Goal: Check status

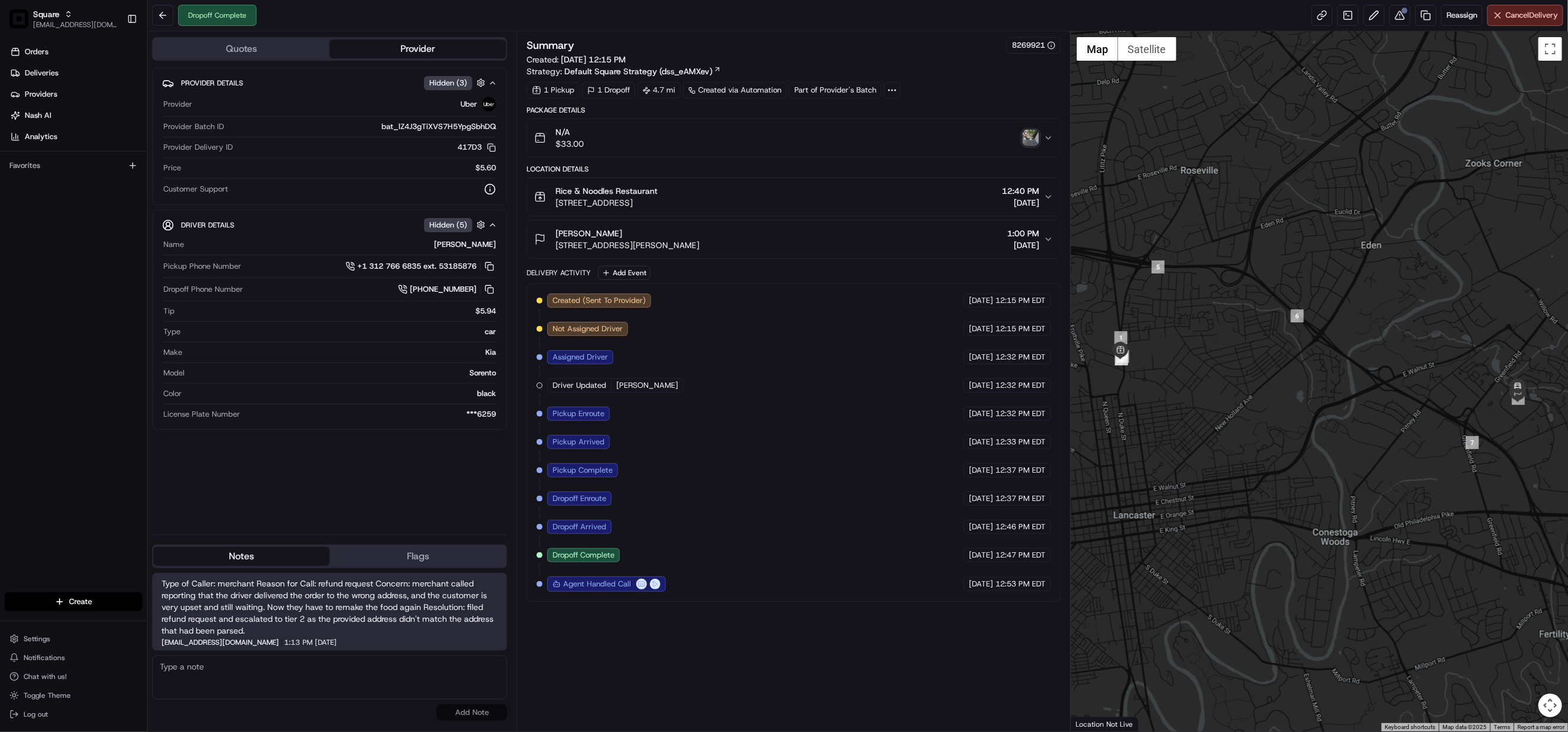
click at [1041, 242] on div "Maggie Alboum 1853 William Penn Way, Lancaster, PA 17601, USA 1:00 PM 08/22/2025" at bounding box center [789, 239] width 509 height 24
click at [1046, 244] on icon "button" at bounding box center [1048, 240] width 10 height 10
